Goal: Transaction & Acquisition: Purchase product/service

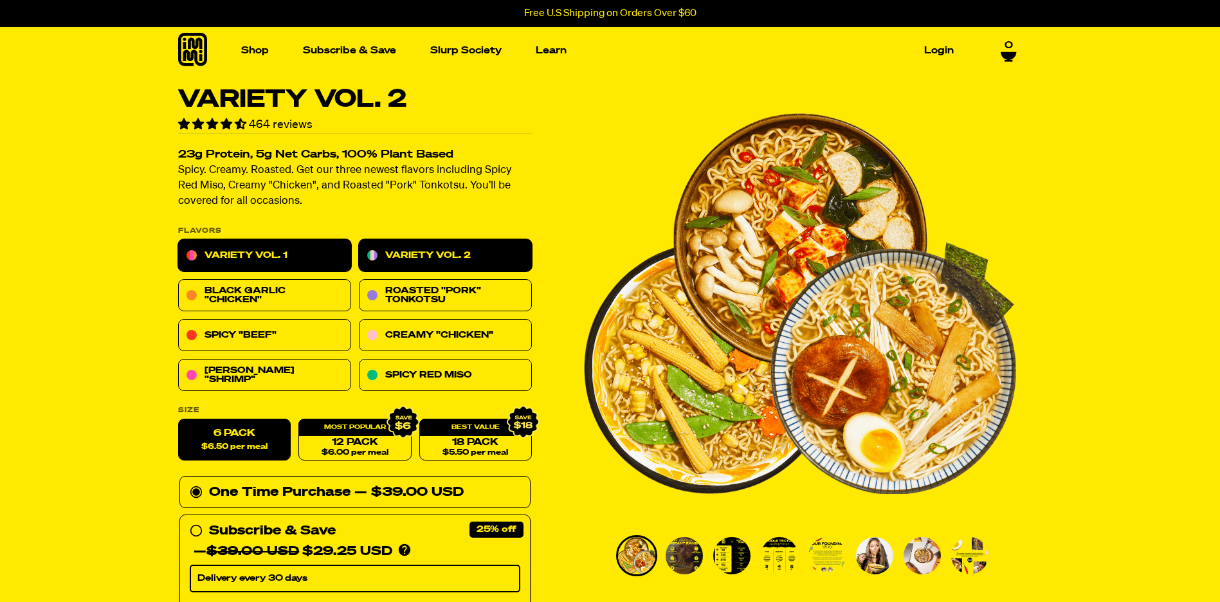
click at [309, 254] on link "Variety Vol. 1" at bounding box center [264, 256] width 173 height 32
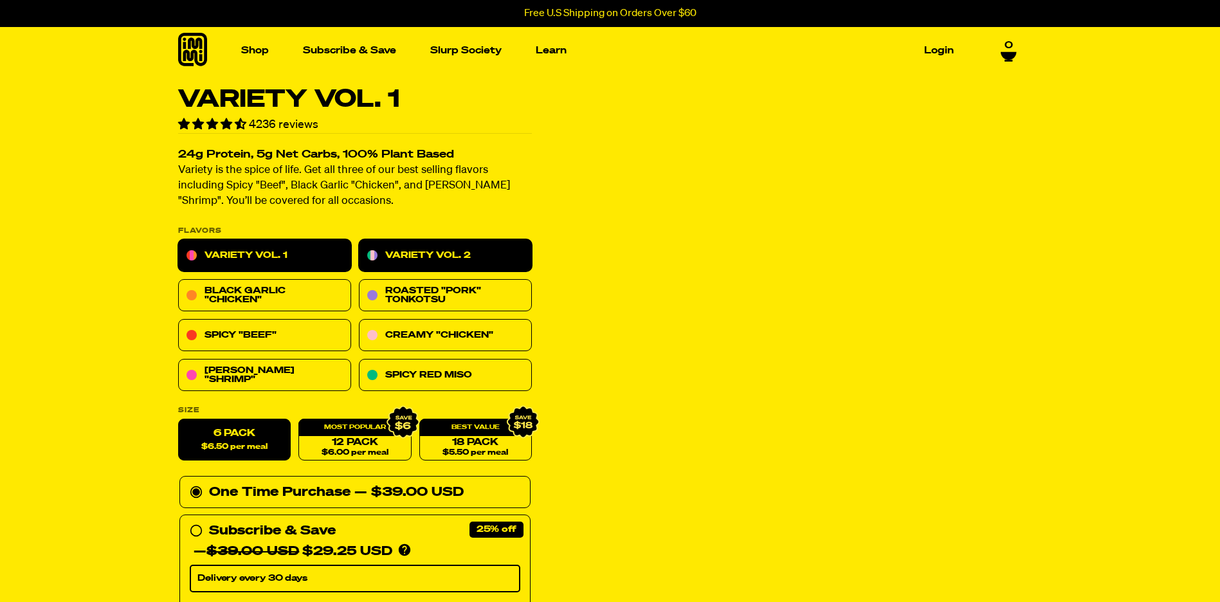
click at [415, 259] on link "Variety Vol. 2" at bounding box center [445, 256] width 173 height 32
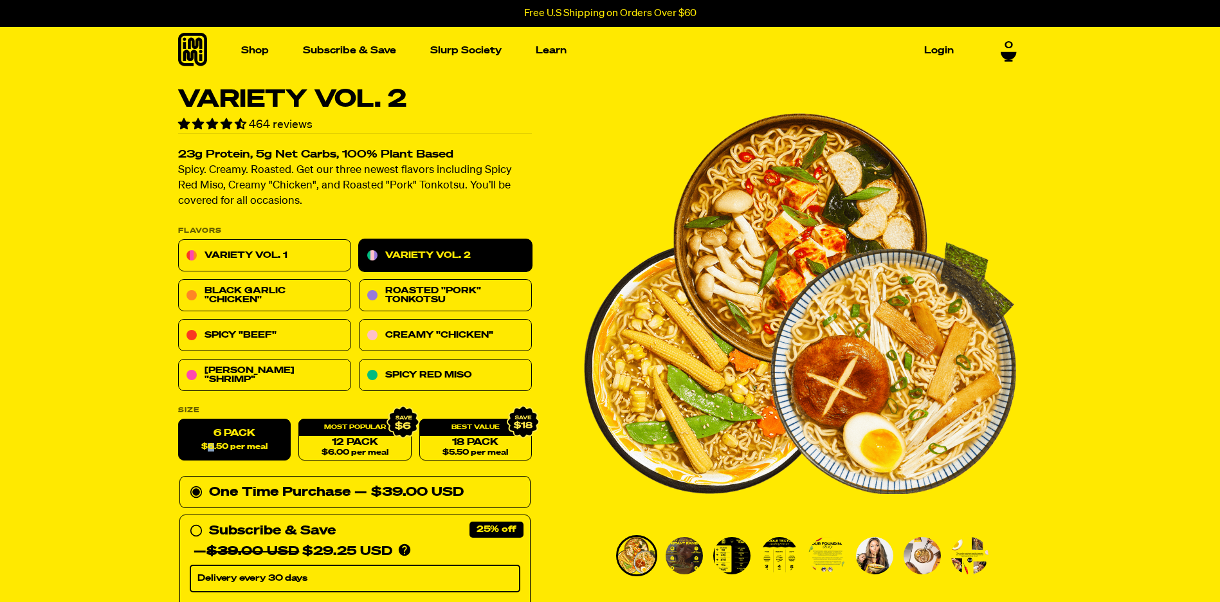
click at [594, 223] on img "1 of 8" at bounding box center [800, 303] width 432 height 432
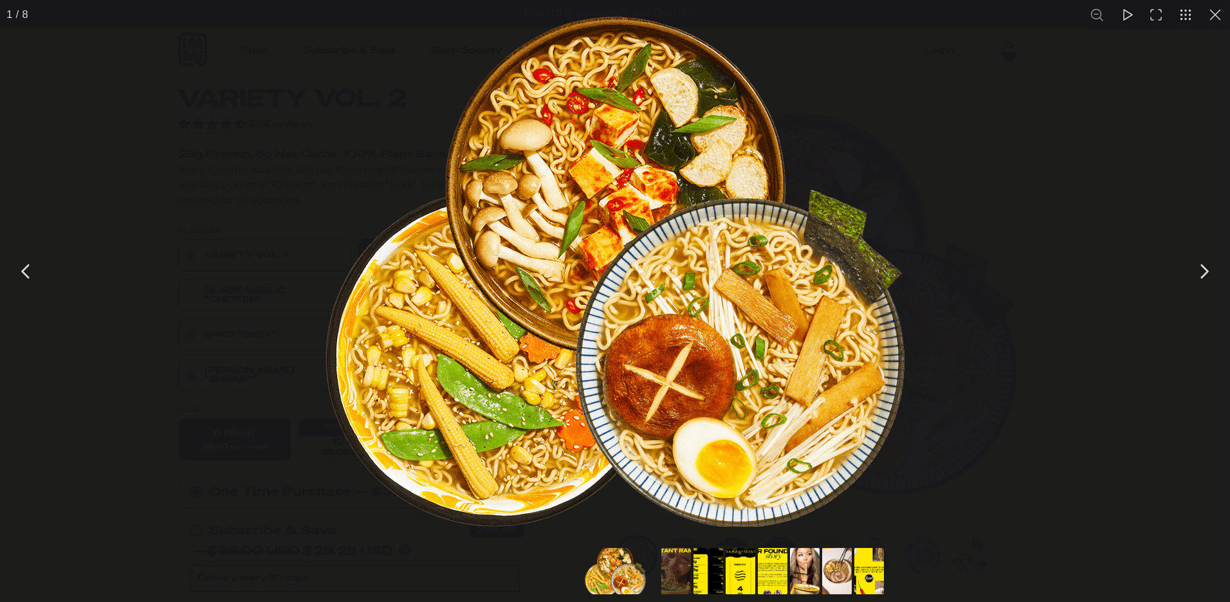
click at [1213, 20] on button "You can close this modal content with the ESC key" at bounding box center [1215, 15] width 30 height 30
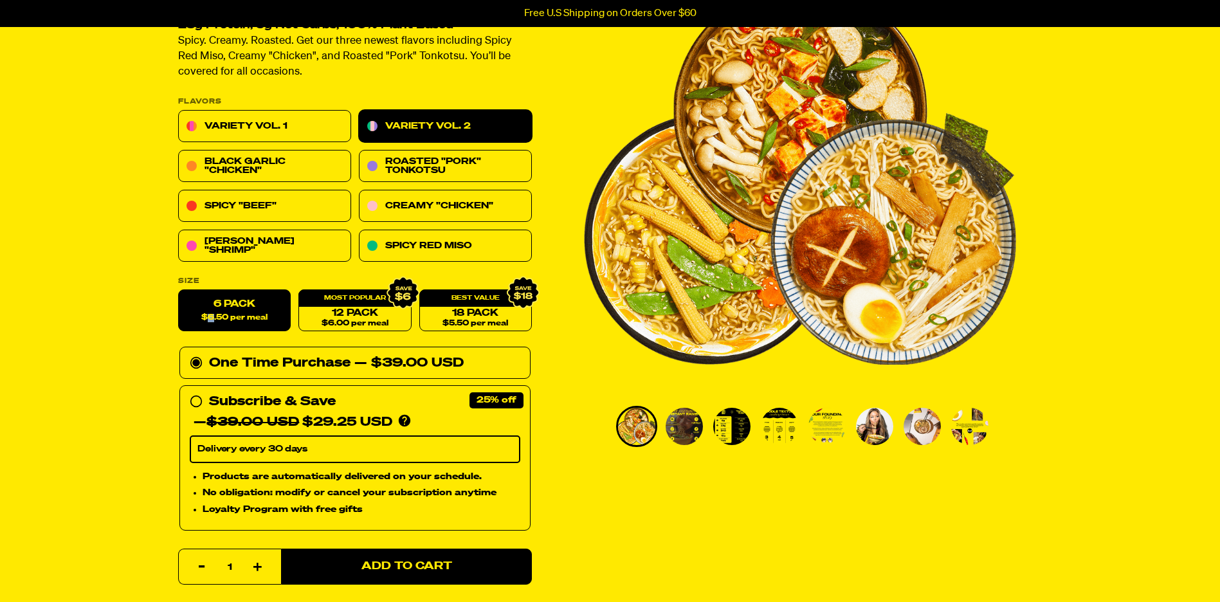
scroll to position [253, 0]
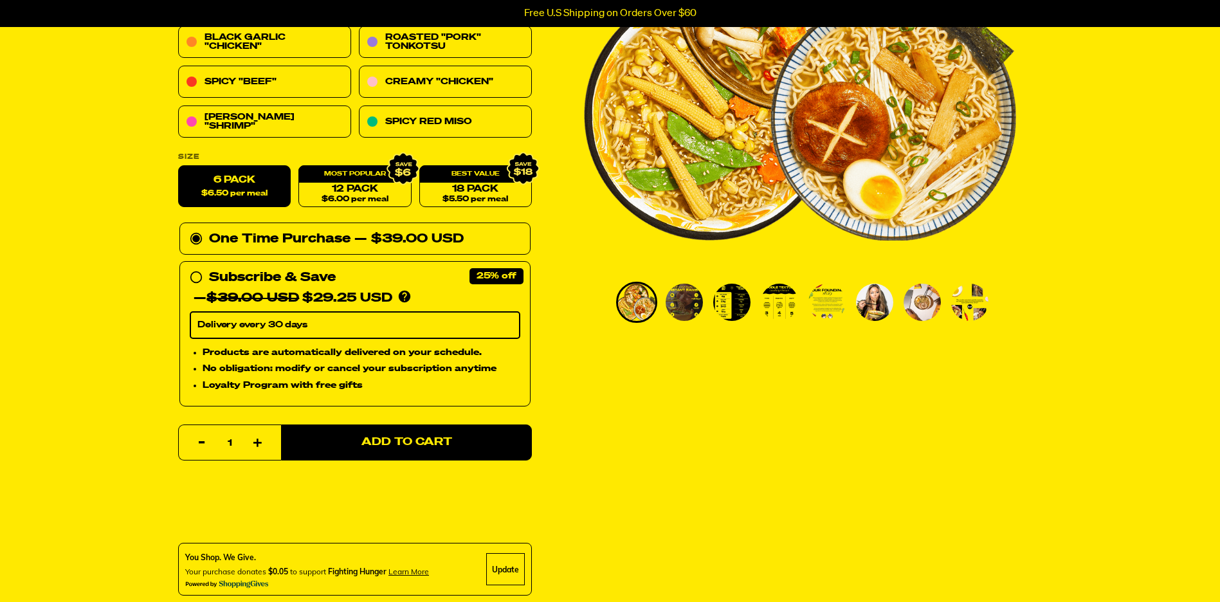
click at [796, 453] on div "Variety Vol. 2 464 reviews 23g Protein, 5g Net Carbs, 100% Plant Based Spicy. C…" at bounding box center [610, 448] width 926 height 1229
click at [470, 197] on span "$5.50 per meal" at bounding box center [476, 200] width 66 height 8
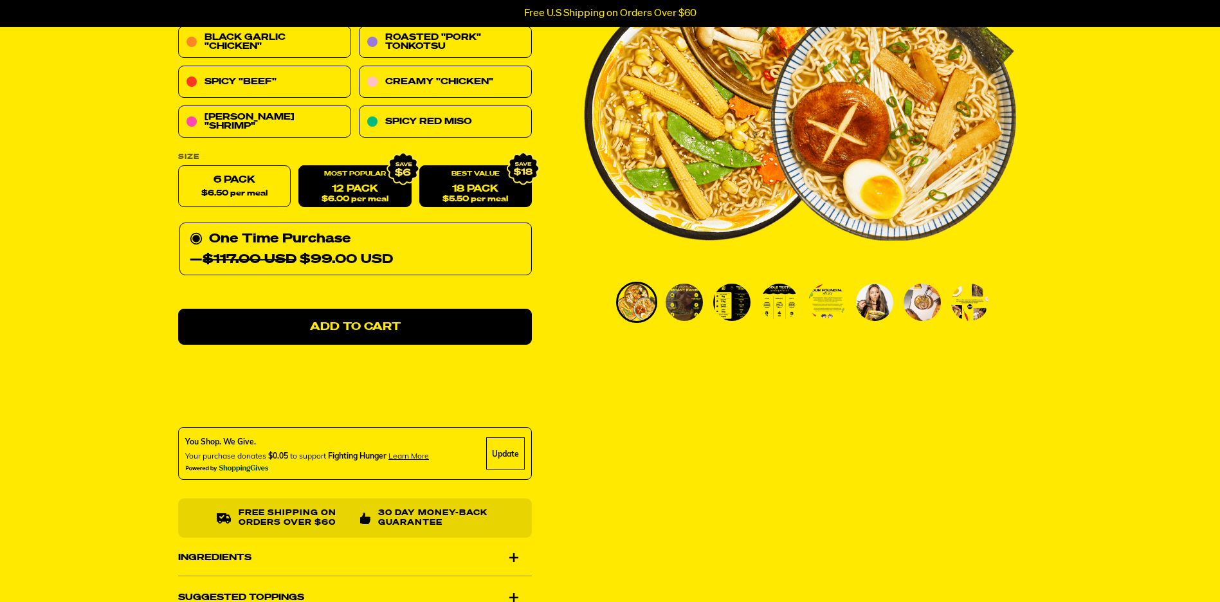
click at [368, 190] on link "12 Pack $6.00 per meal" at bounding box center [354, 187] width 113 height 42
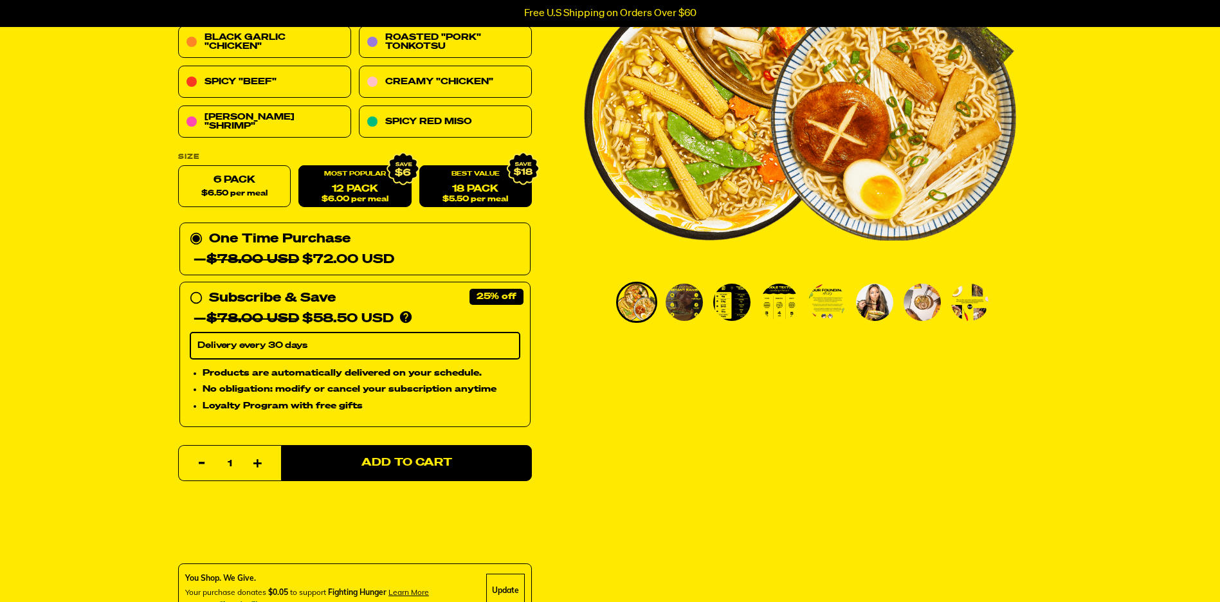
click at [465, 193] on link "18 Pack $5.50 per meal" at bounding box center [475, 187] width 113 height 42
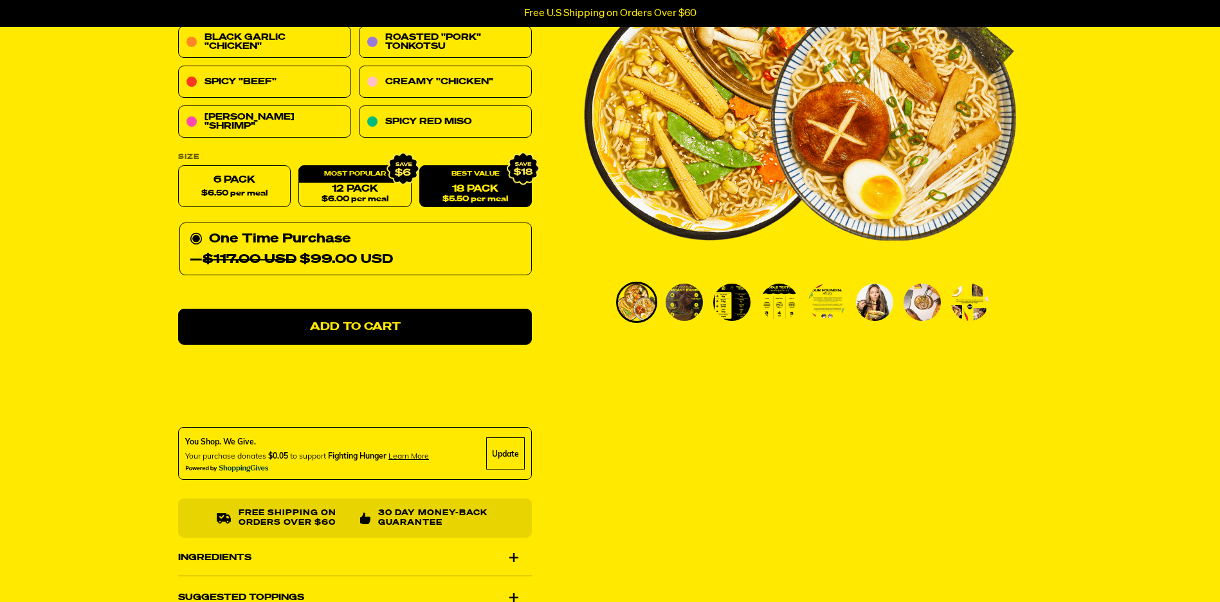
click at [653, 444] on div "Variety Vol. 2 464 reviews 23g Protein, 5g Net Carbs, 100% Plant Based Spicy. C…" at bounding box center [610, 390] width 926 height 1113
click at [268, 192] on label "6 Pack $6.50 per meal" at bounding box center [234, 187] width 113 height 42
click at [179, 167] on input "6 Pack $6.50 per meal" at bounding box center [178, 166] width 1 height 1
radio input "true"
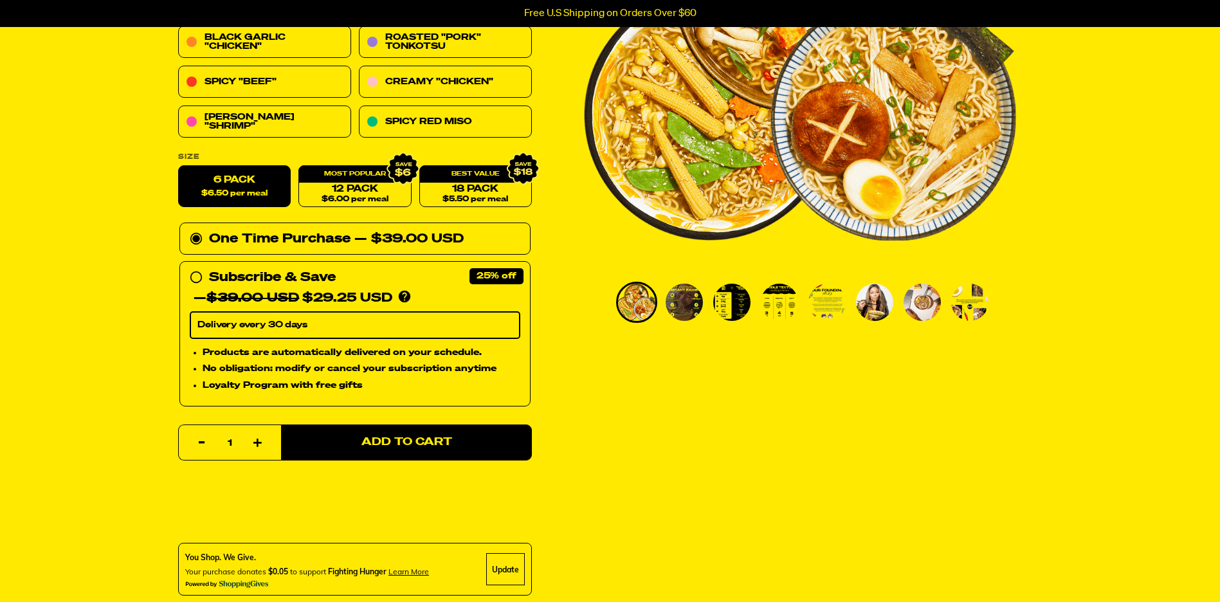
scroll to position [0, 0]
